Goal: Information Seeking & Learning: Learn about a topic

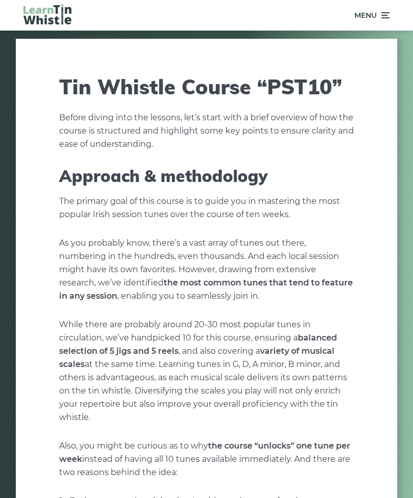
click at [383, 20] on icon at bounding box center [384, 15] width 10 height 12
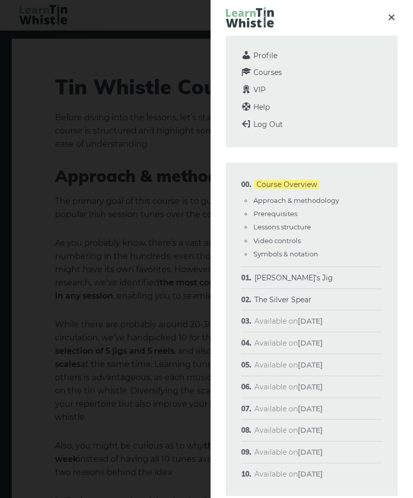
click at [256, 276] on link "[PERSON_NAME]’s Jig" at bounding box center [293, 277] width 78 height 9
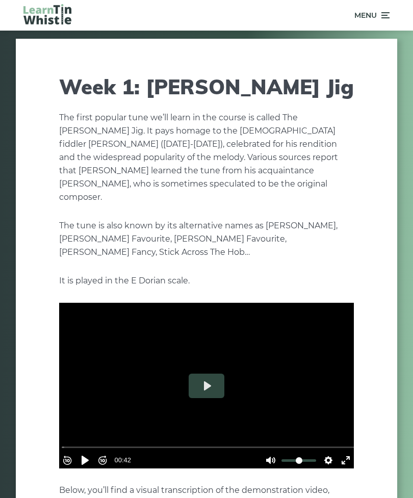
click at [386, 19] on icon at bounding box center [384, 15] width 10 height 12
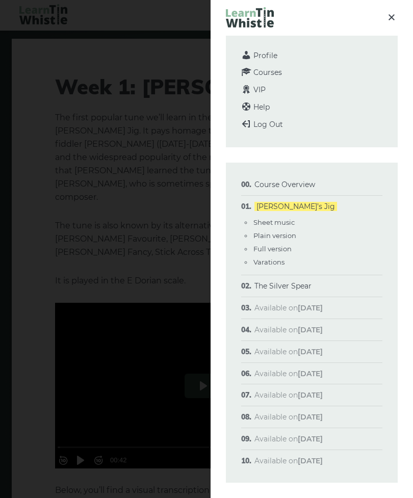
click at [297, 282] on link "The Silver Spear" at bounding box center [282, 285] width 57 height 9
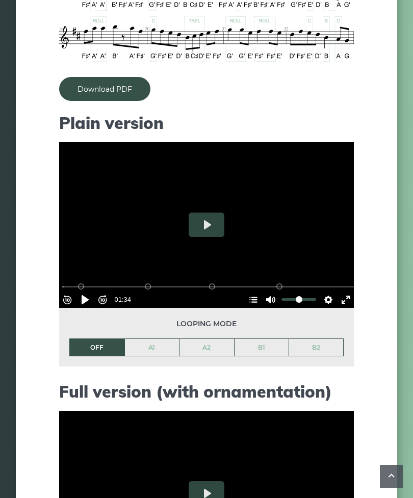
scroll to position [784, 0]
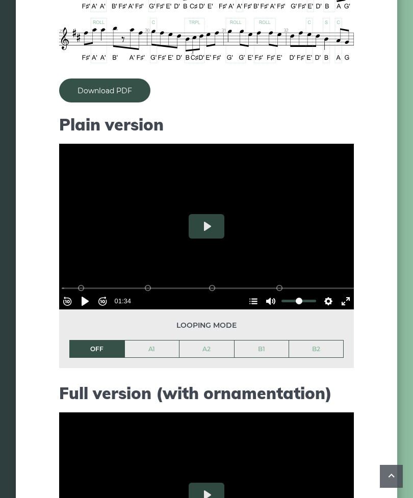
click at [93, 87] on link "Download PDF" at bounding box center [104, 90] width 91 height 24
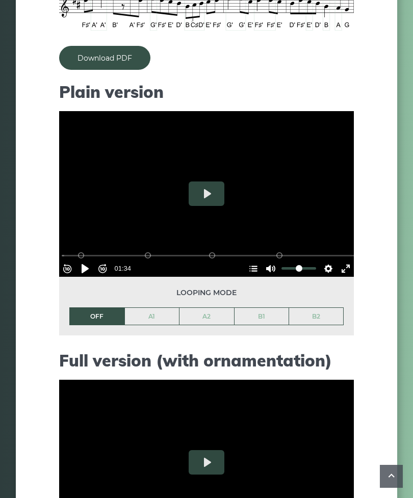
click at [93, 260] on button "Pause Play" at bounding box center [85, 268] width 16 height 16
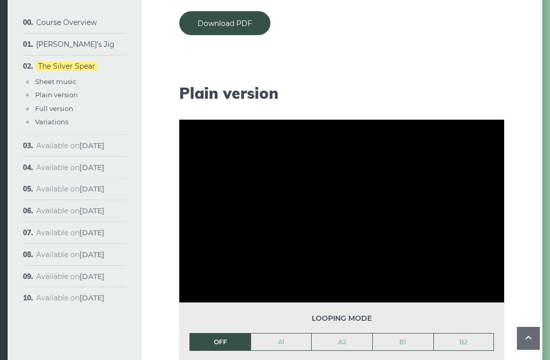
scroll to position [944, 0]
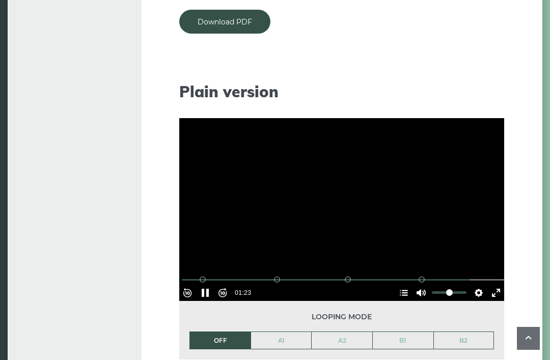
click at [205, 294] on button "Pause Play" at bounding box center [205, 293] width 16 height 16
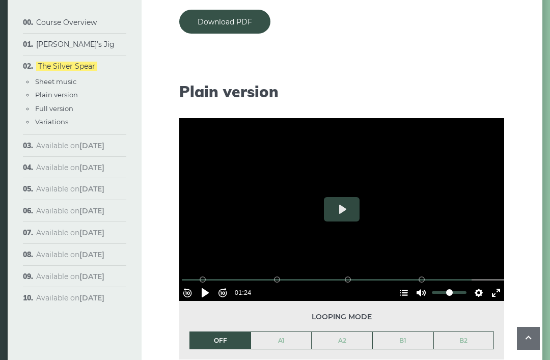
click at [412, 294] on button "Exit fullscreen Enter fullscreen" at bounding box center [496, 293] width 16 height 16
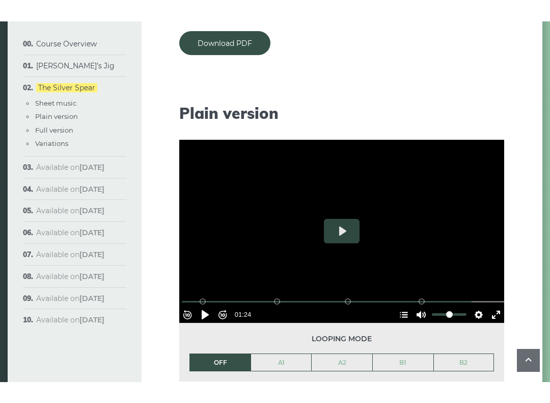
scroll to position [10, 0]
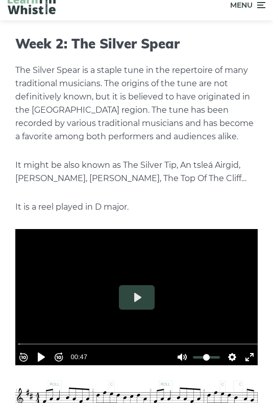
type input "*****"
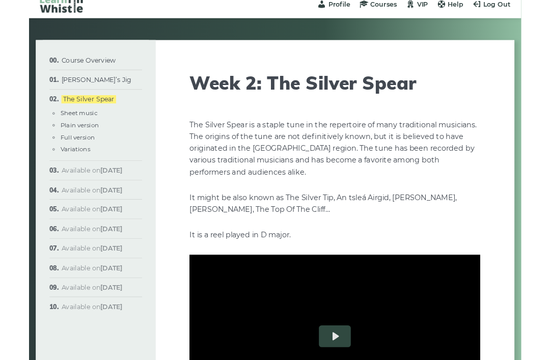
scroll to position [944, 0]
